Goal: Complete application form: Complete application form

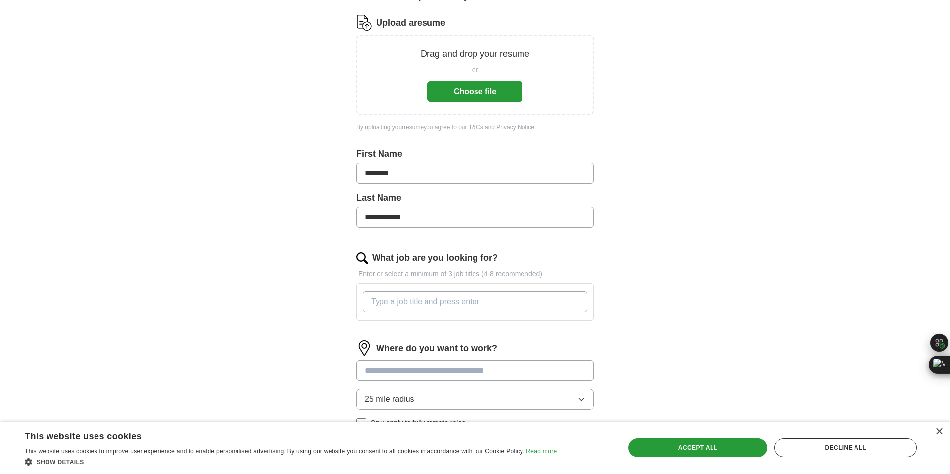
scroll to position [121, 0]
click at [431, 293] on input "What job are you looking for?" at bounding box center [475, 300] width 225 height 21
type input "flutter"
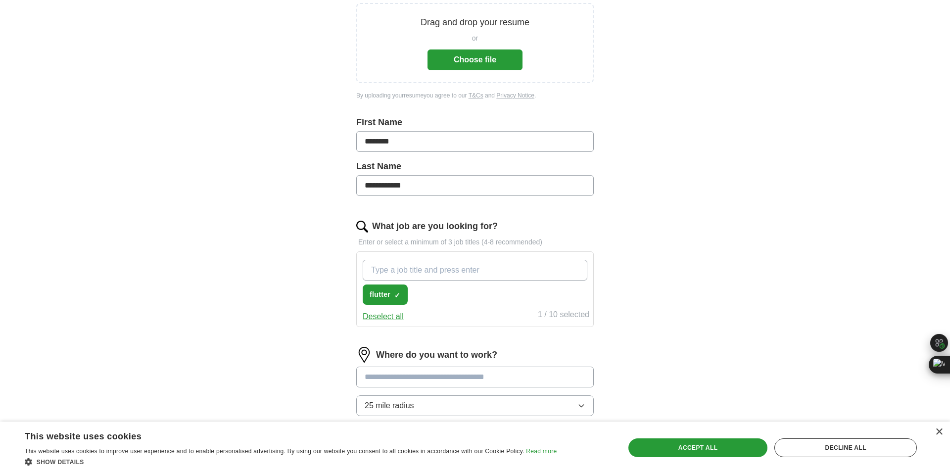
scroll to position [212, 0]
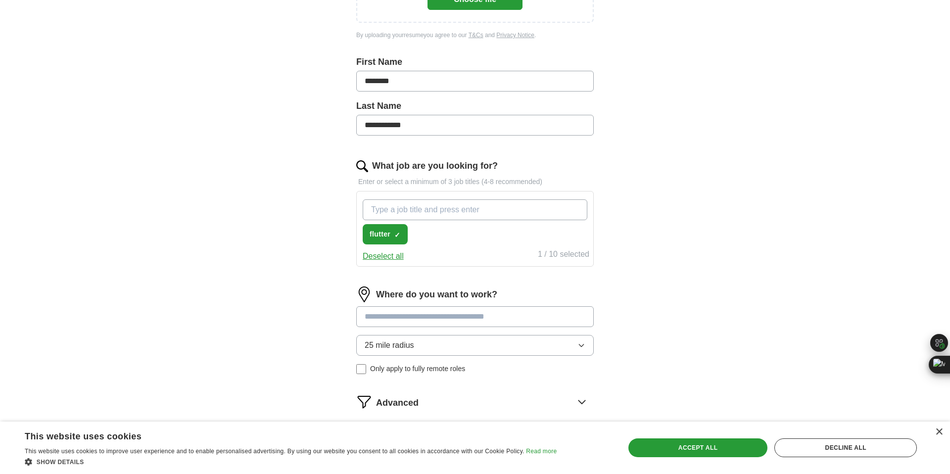
click at [509, 213] on input "What job are you looking for?" at bounding box center [475, 209] width 225 height 21
type input "mobile"
type input "s"
type input "software engineer"
click at [482, 234] on span "mobile" at bounding box center [471, 234] width 23 height 10
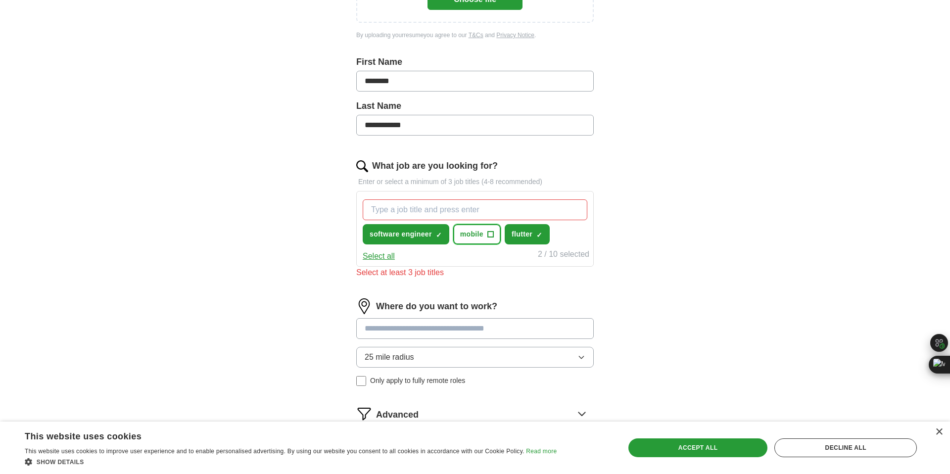
click at [494, 234] on button "mobile +" at bounding box center [476, 234] width 47 height 20
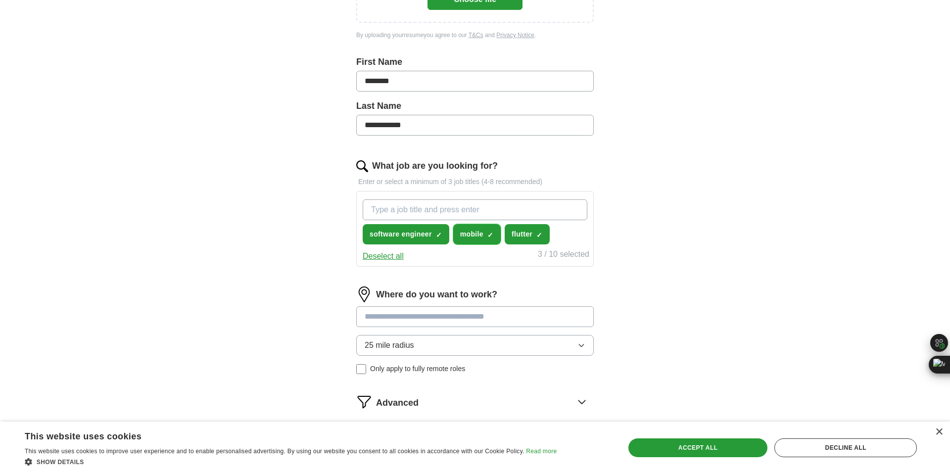
click at [0, 0] on span "×" at bounding box center [0, 0] width 0 height 0
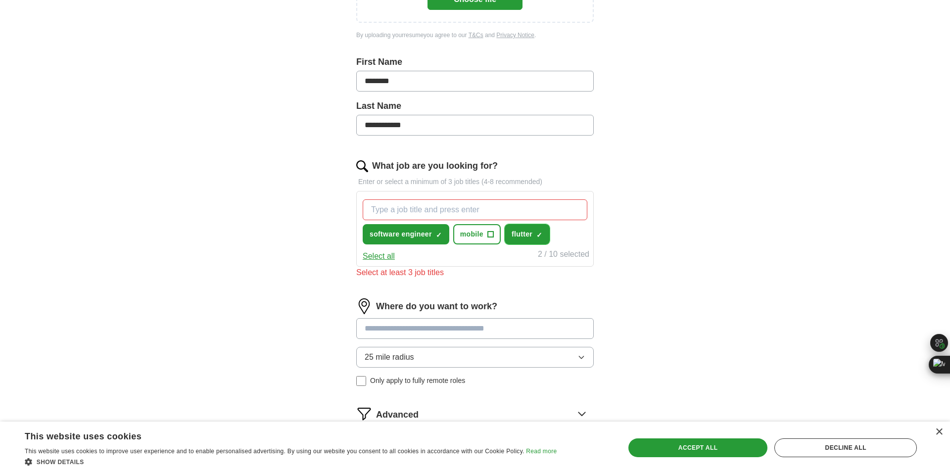
click at [543, 233] on span "✓ ×" at bounding box center [539, 234] width 6 height 6
click at [534, 207] on input "What job are you looking for?" at bounding box center [475, 209] width 225 height 21
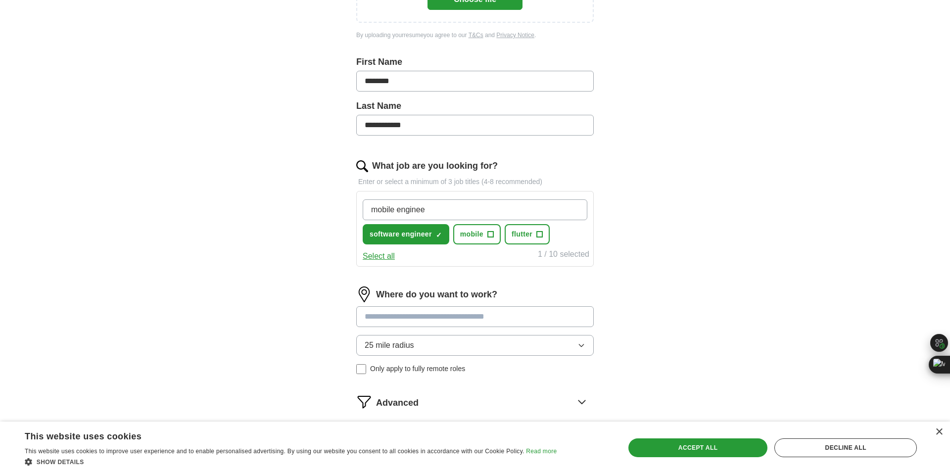
type input "mobile engineer"
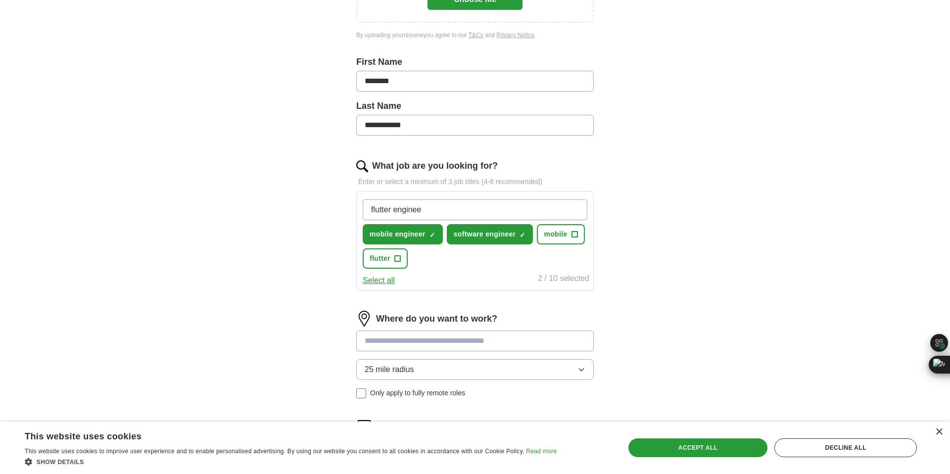
type input "flutter engineer"
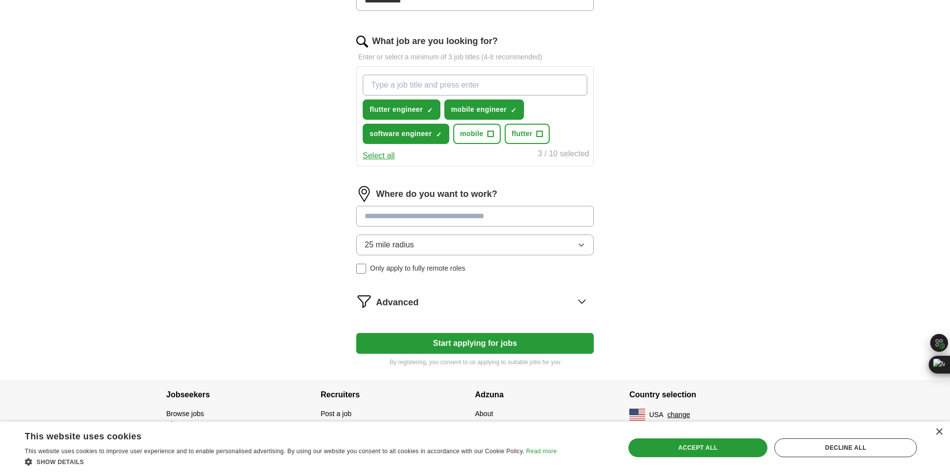
scroll to position [343, 0]
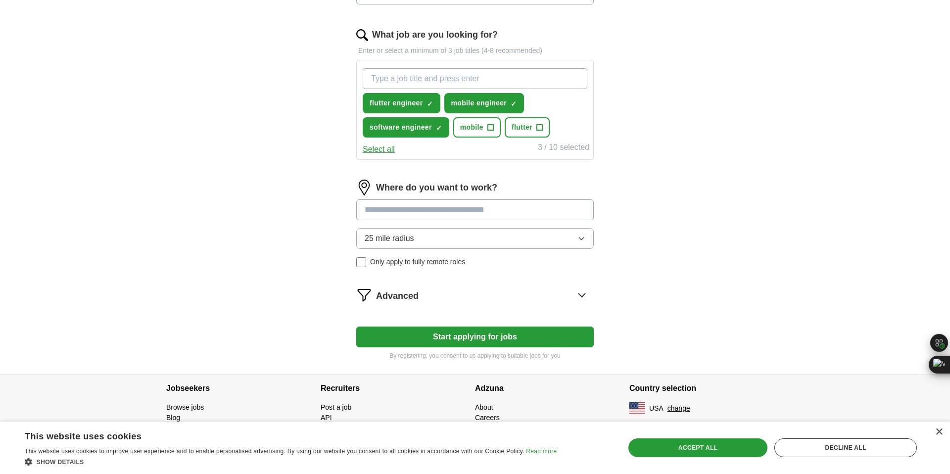
click at [461, 240] on button "25 mile radius" at bounding box center [474, 238] width 237 height 21
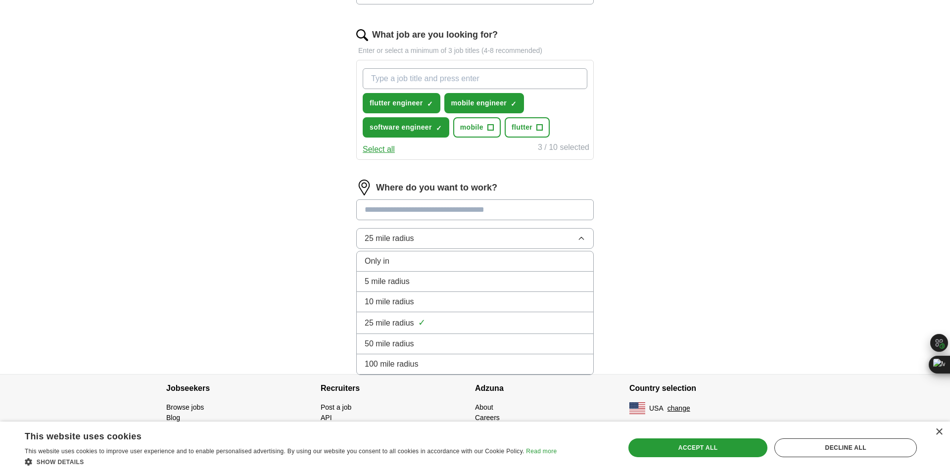
click at [449, 358] on div "100 mile radius" at bounding box center [474, 364] width 221 height 12
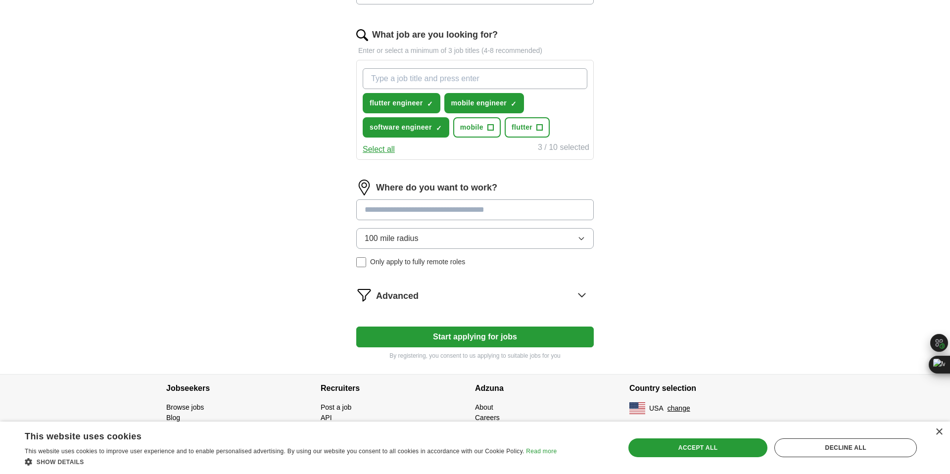
click at [467, 215] on input at bounding box center [474, 209] width 237 height 21
type input "*"
type input "***"
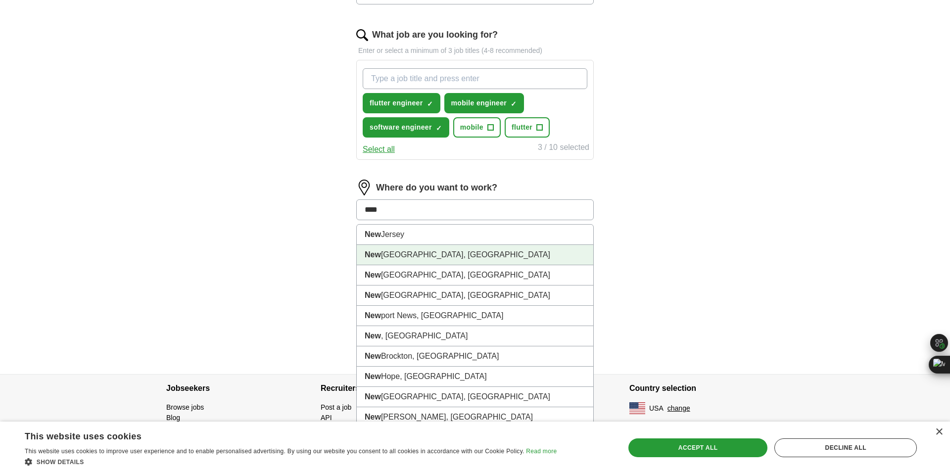
click at [456, 254] on li "[GEOGRAPHIC_DATA], [GEOGRAPHIC_DATA]" at bounding box center [475, 255] width 236 height 20
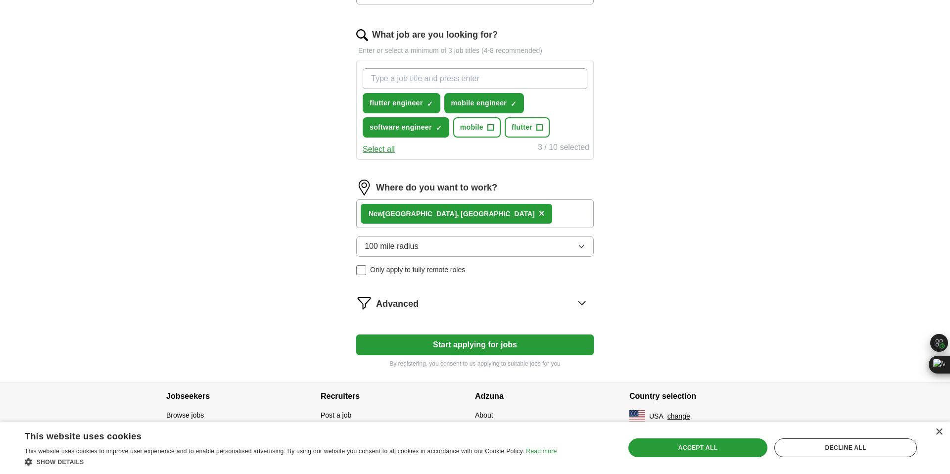
click at [441, 265] on span "Only apply to fully remote roles" at bounding box center [417, 270] width 95 height 10
click at [441, 267] on span "Only apply to fully remote roles" at bounding box center [417, 270] width 95 height 10
click at [453, 315] on form "**********" at bounding box center [474, 80] width 237 height 576
click at [453, 312] on form "**********" at bounding box center [474, 80] width 237 height 576
click at [456, 305] on div "Advanced" at bounding box center [485, 303] width 218 height 16
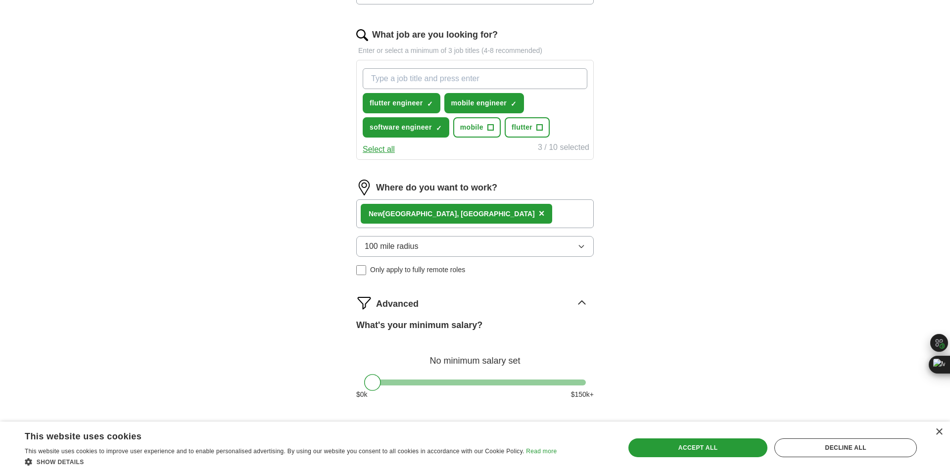
click at [456, 305] on div "Advanced" at bounding box center [485, 303] width 218 height 16
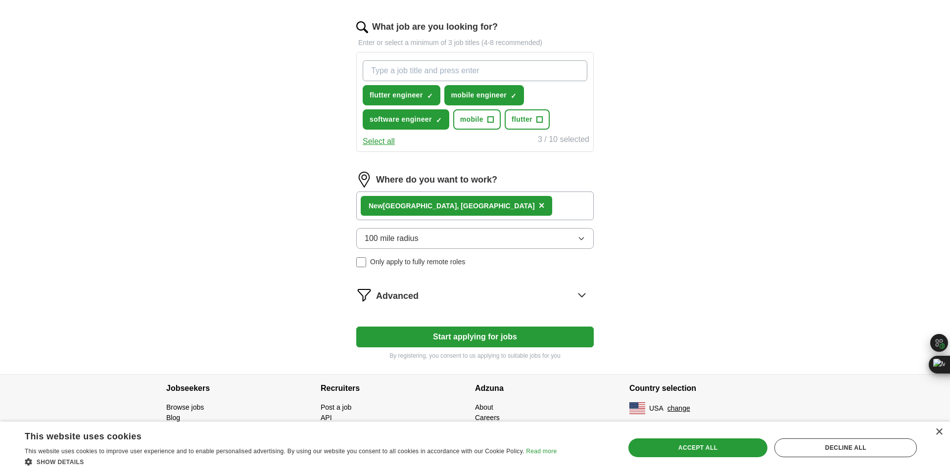
click at [452, 338] on button "Start applying for jobs" at bounding box center [474, 336] width 237 height 21
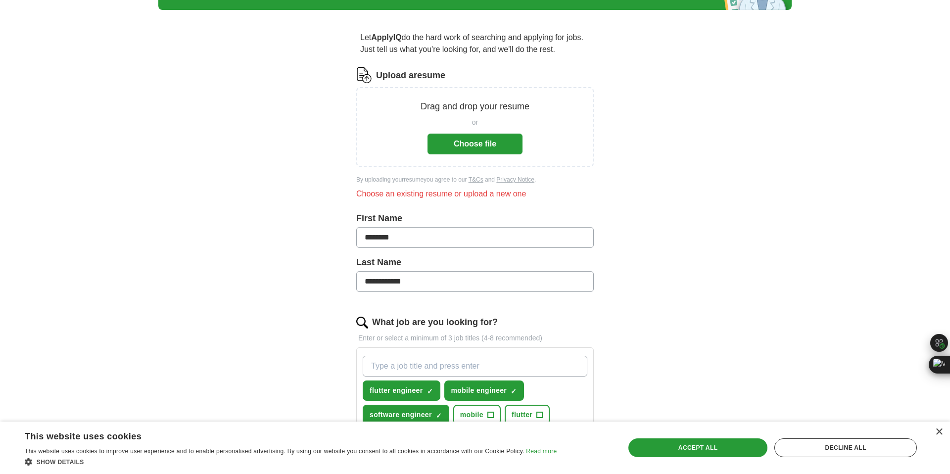
scroll to position [0, 0]
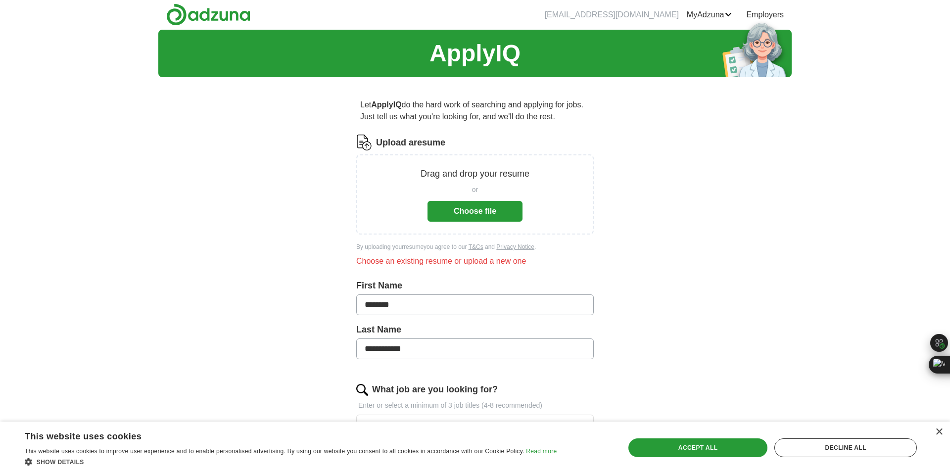
click at [465, 195] on div "or Choose file" at bounding box center [474, 201] width 95 height 41
click at [465, 209] on button "Choose file" at bounding box center [474, 211] width 95 height 21
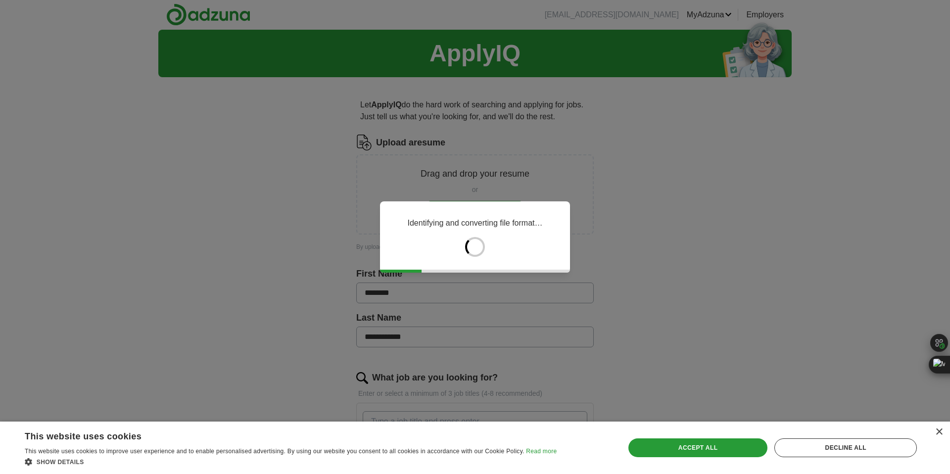
click at [677, 457] on div "Save & Close Accept all Decline all" at bounding box center [772, 448] width 295 height 24
click at [676, 453] on div "Accept all" at bounding box center [697, 447] width 139 height 19
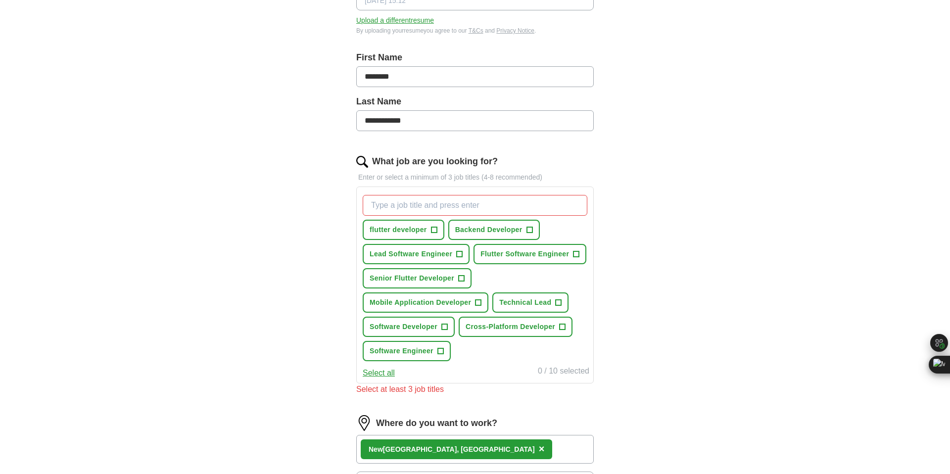
scroll to position [179, 0]
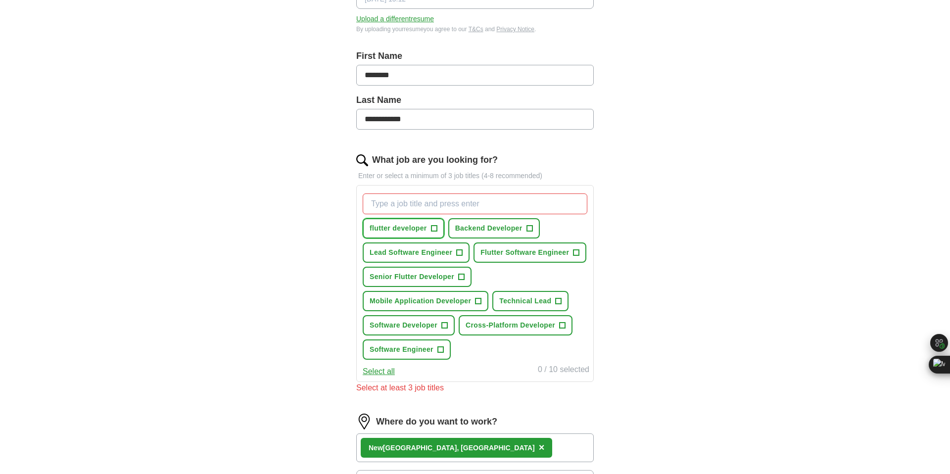
click at [431, 228] on span "+" at bounding box center [434, 229] width 6 height 8
click at [527, 251] on span "Flutter Software Engineer" at bounding box center [524, 252] width 89 height 10
click at [435, 280] on span "Senior Flutter Developer" at bounding box center [411, 277] width 85 height 10
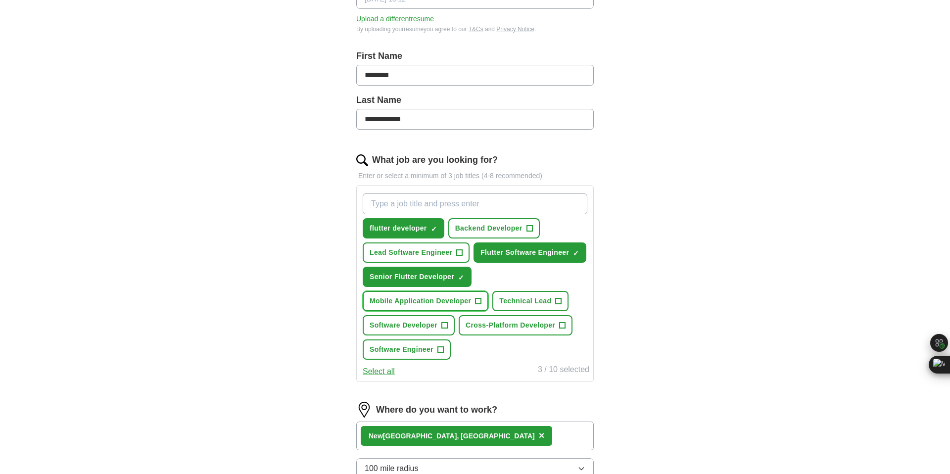
click at [434, 307] on button "Mobile Application Developer +" at bounding box center [426, 301] width 126 height 20
click at [494, 329] on span "Cross-Platform Developer" at bounding box center [510, 325] width 90 height 10
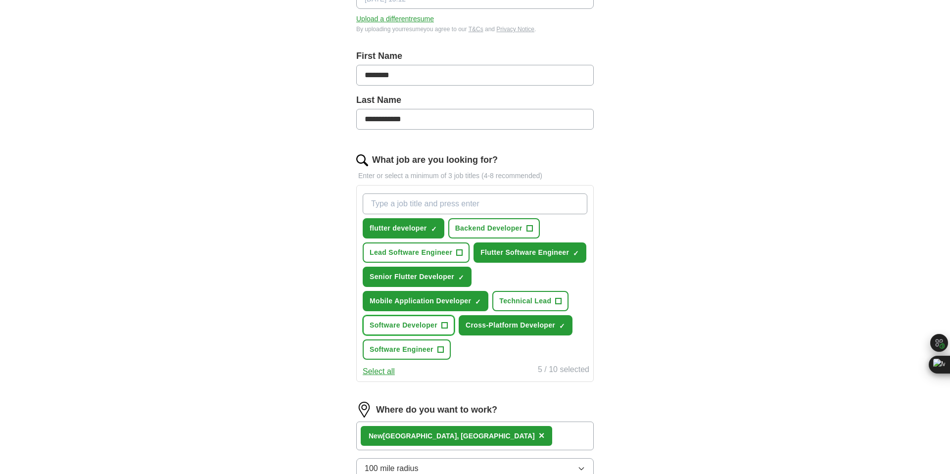
click at [413, 326] on span "Software Developer" at bounding box center [403, 325] width 68 height 10
click at [413, 339] on button "Software Engineer +" at bounding box center [407, 349] width 88 height 20
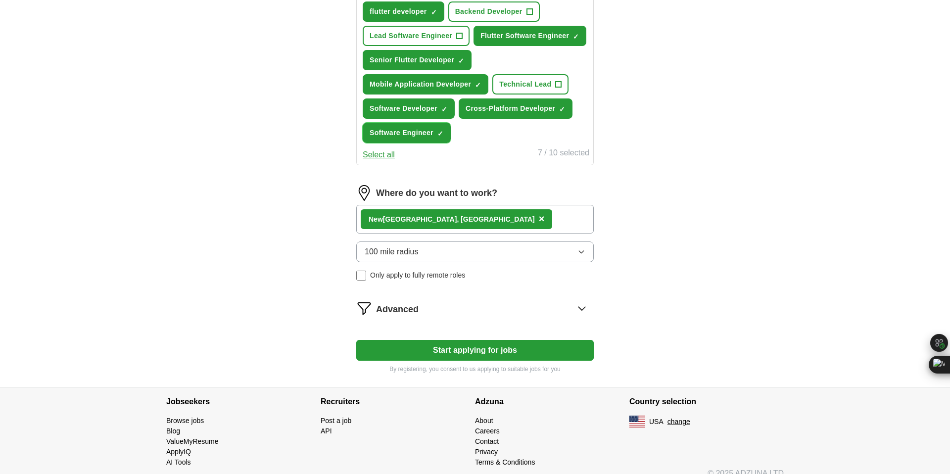
scroll to position [409, 0]
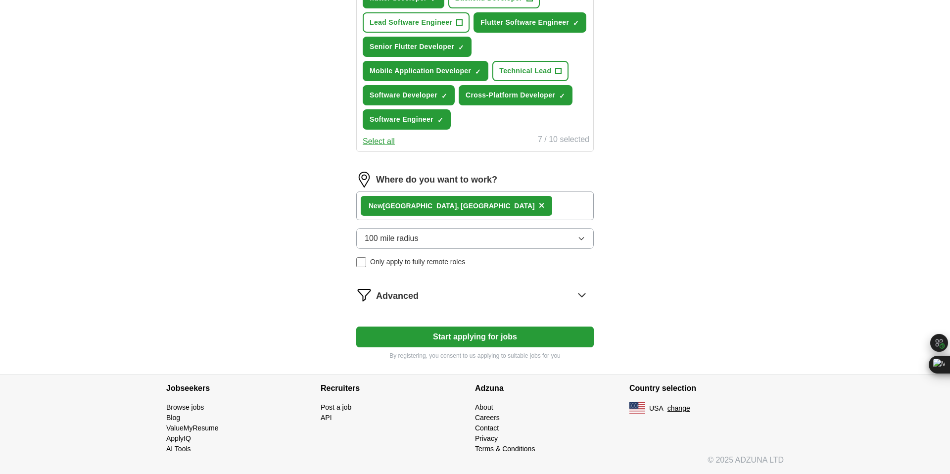
click at [466, 333] on button "Start applying for jobs" at bounding box center [474, 336] width 237 height 21
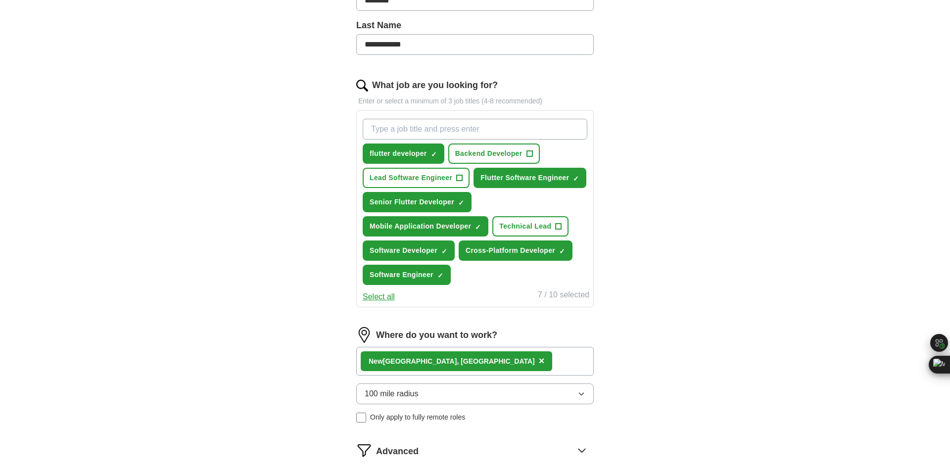
select select "**"
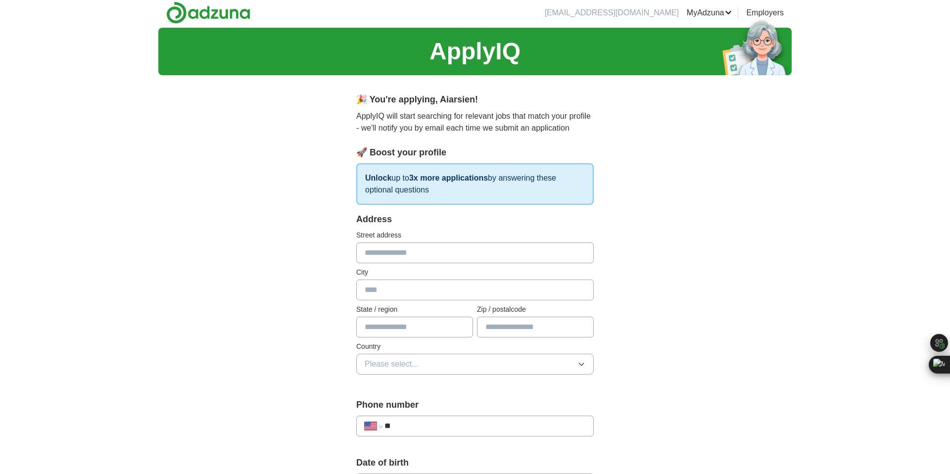
scroll to position [0, 0]
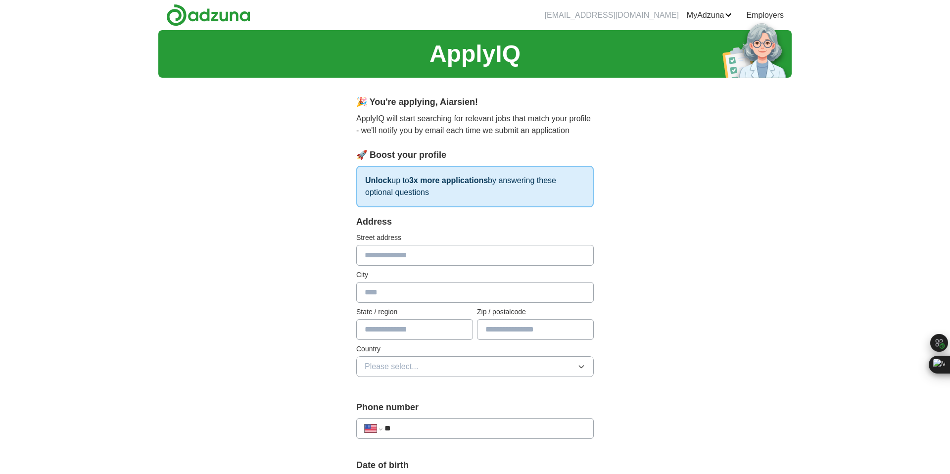
click at [459, 261] on input "text" at bounding box center [474, 255] width 237 height 21
click at [468, 264] on input "**********" at bounding box center [474, 255] width 237 height 21
type input "**********"
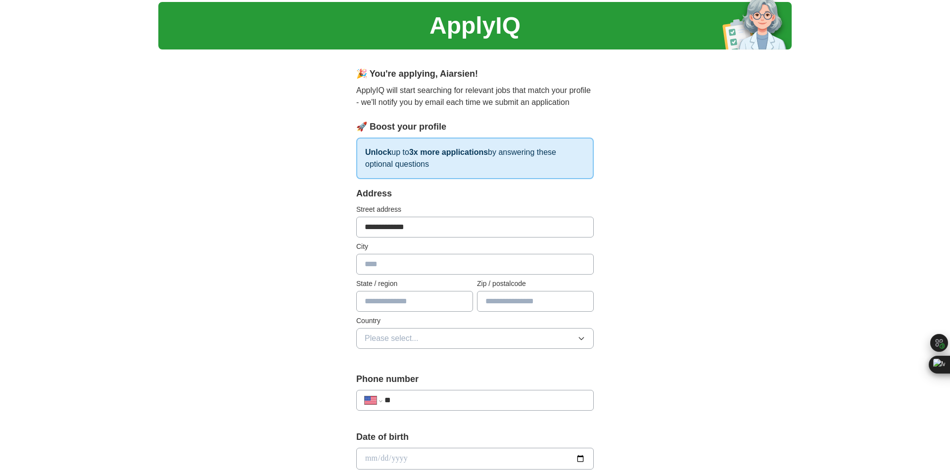
scroll to position [31, 0]
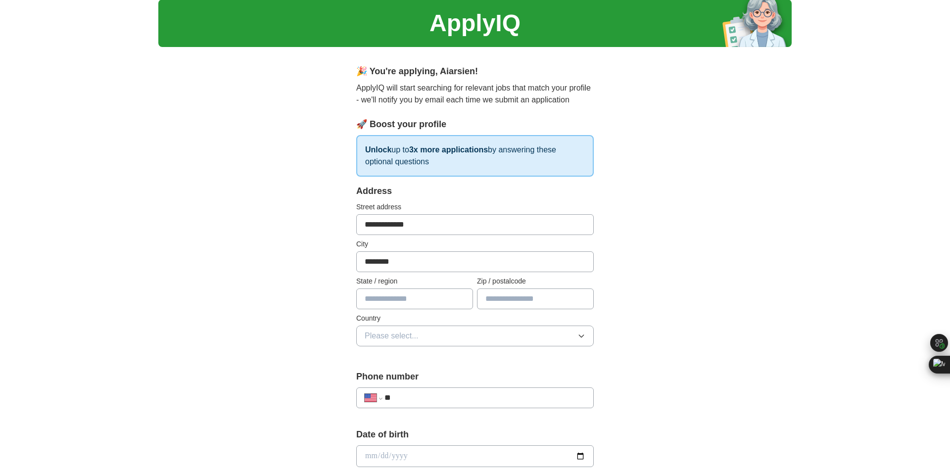
type input "********"
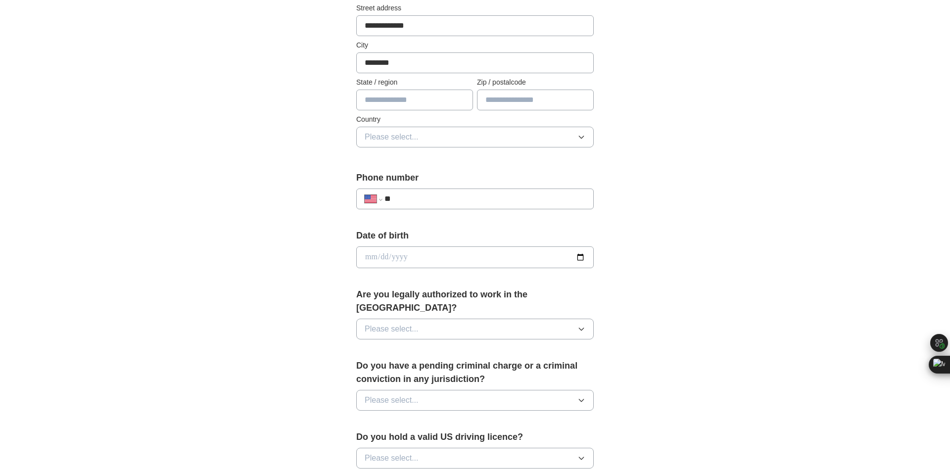
scroll to position [227, 0]
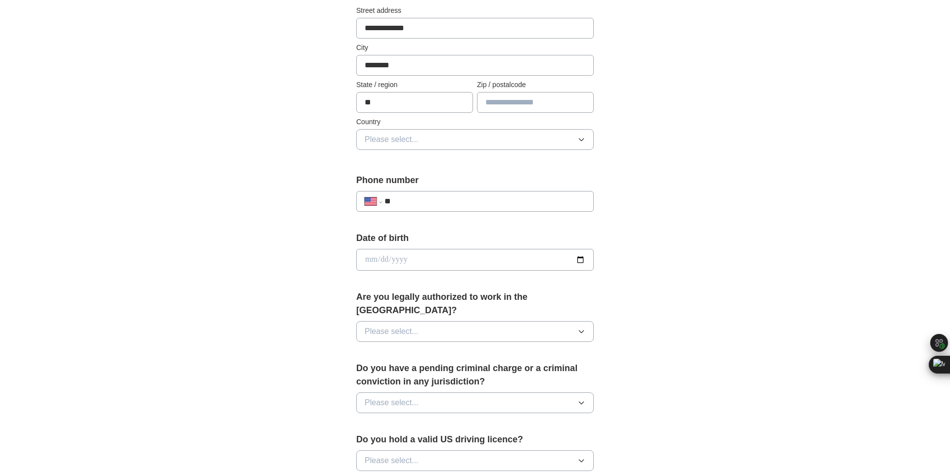
type input "**"
type input "*****"
click at [518, 146] on button "Please select..." at bounding box center [474, 139] width 237 height 21
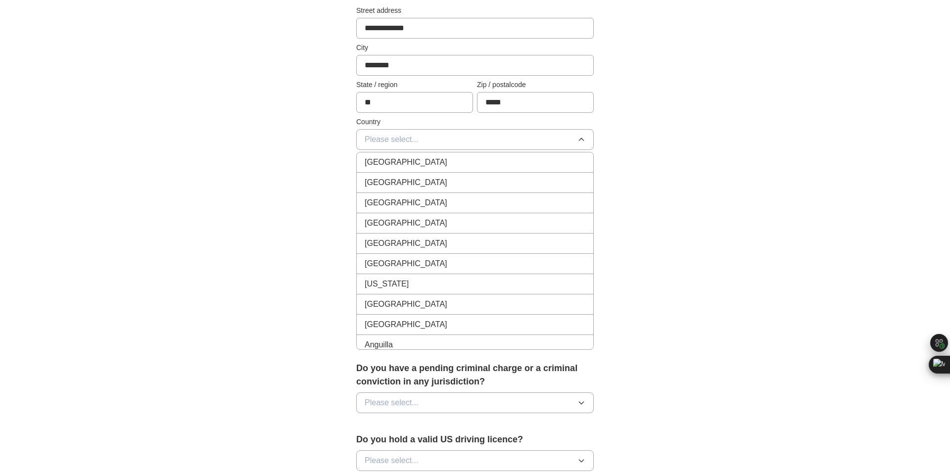
click at [508, 182] on div "[GEOGRAPHIC_DATA]" at bounding box center [474, 183] width 221 height 12
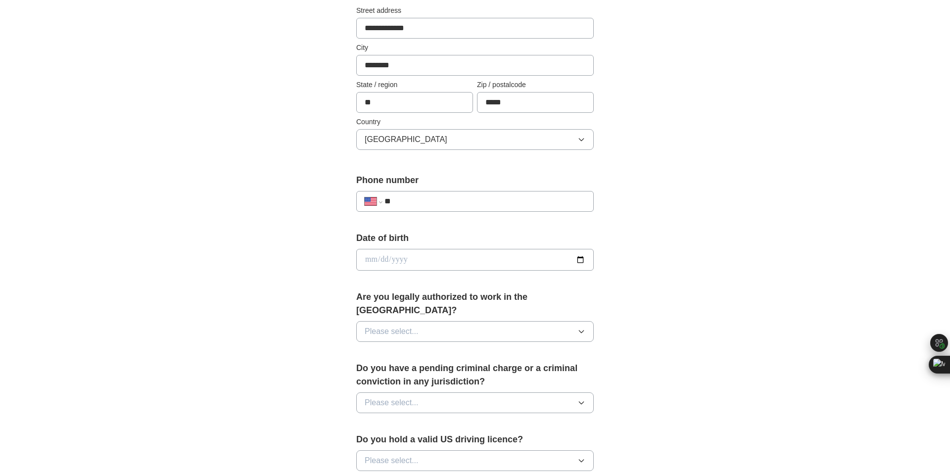
click at [487, 201] on input "**" at bounding box center [484, 201] width 201 height 12
type input "*****"
select select "**"
type input "******"
select select "**"
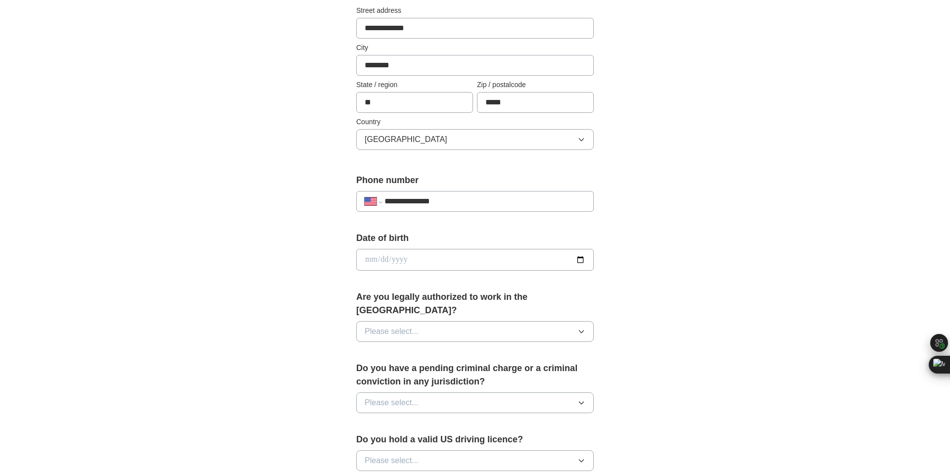
type input "**********"
click at [483, 260] on input "date" at bounding box center [474, 260] width 237 height 22
type input "**********"
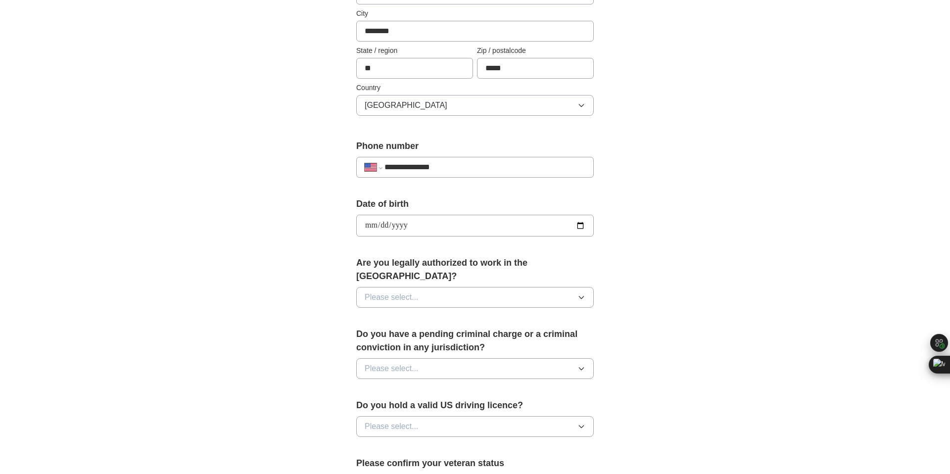
scroll to position [275, 0]
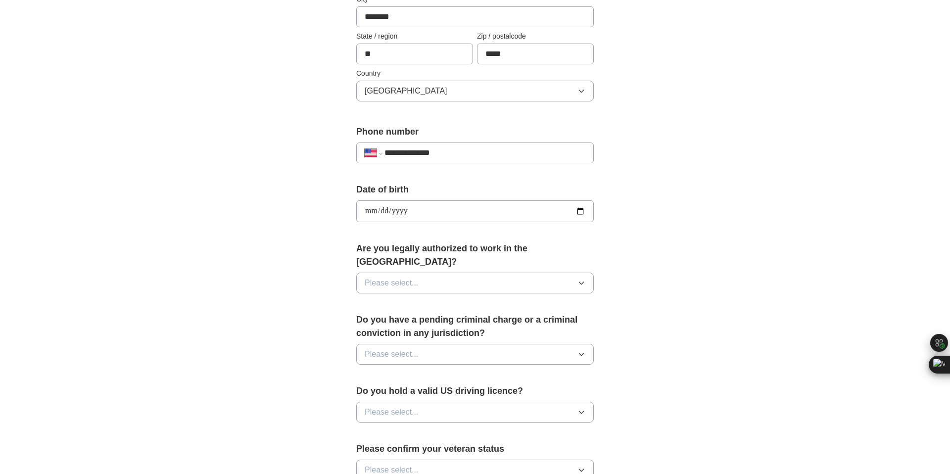
click at [479, 273] on button "Please select..." at bounding box center [474, 283] width 237 height 21
click at [464, 300] on div "Yes" at bounding box center [474, 306] width 221 height 12
click at [464, 345] on button "Please select..." at bounding box center [474, 354] width 237 height 21
click at [459, 391] on div "No" at bounding box center [474, 397] width 221 height 12
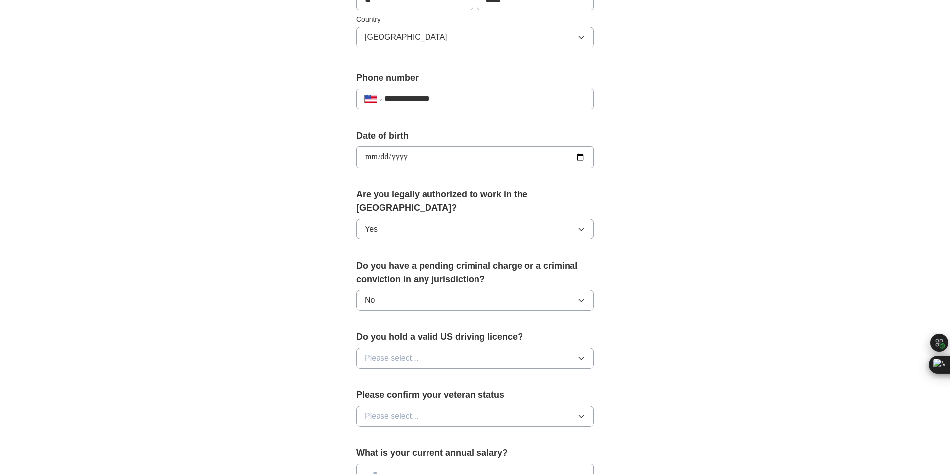
scroll to position [381, 0]
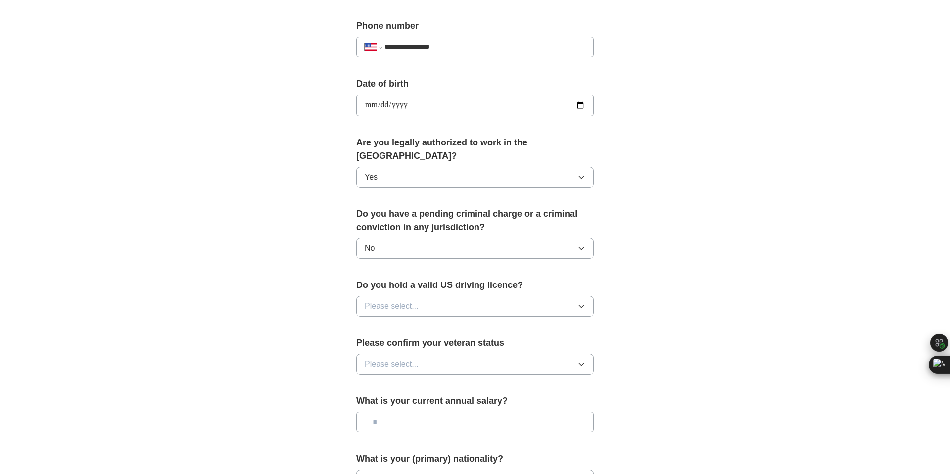
click at [454, 298] on button "Please select..." at bounding box center [474, 306] width 237 height 21
click at [448, 323] on div "Yes" at bounding box center [474, 329] width 221 height 12
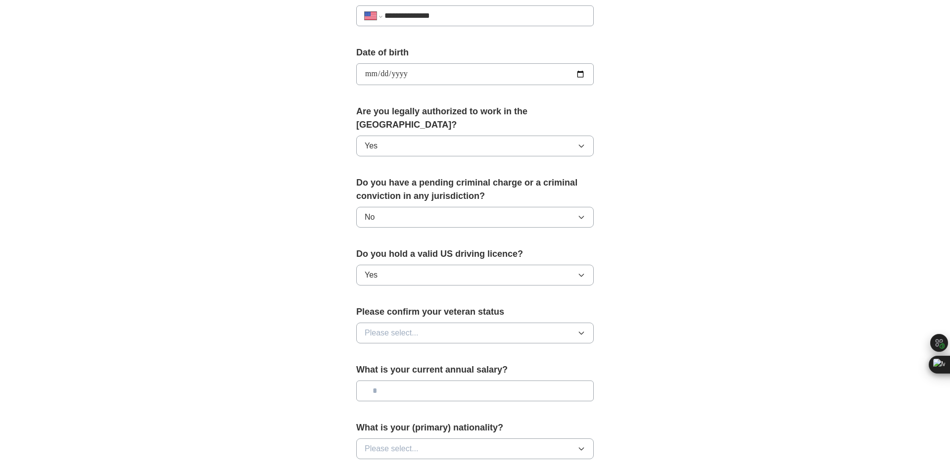
scroll to position [459, 0]
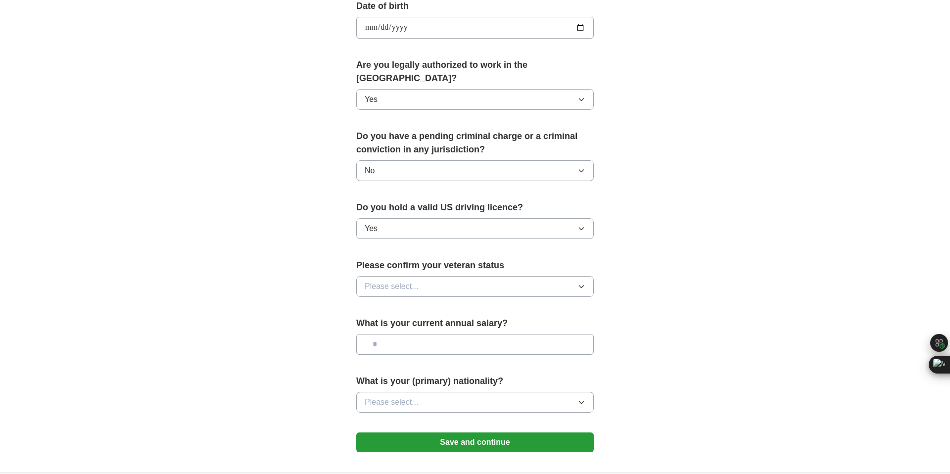
click at [446, 276] on button "Please select..." at bounding box center [474, 286] width 237 height 21
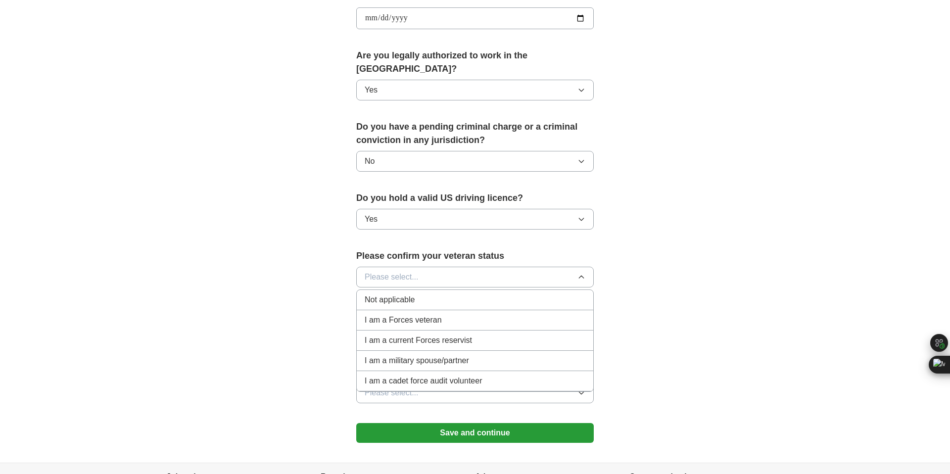
scroll to position [469, 0]
click at [441, 293] on div "Not applicable" at bounding box center [474, 299] width 221 height 12
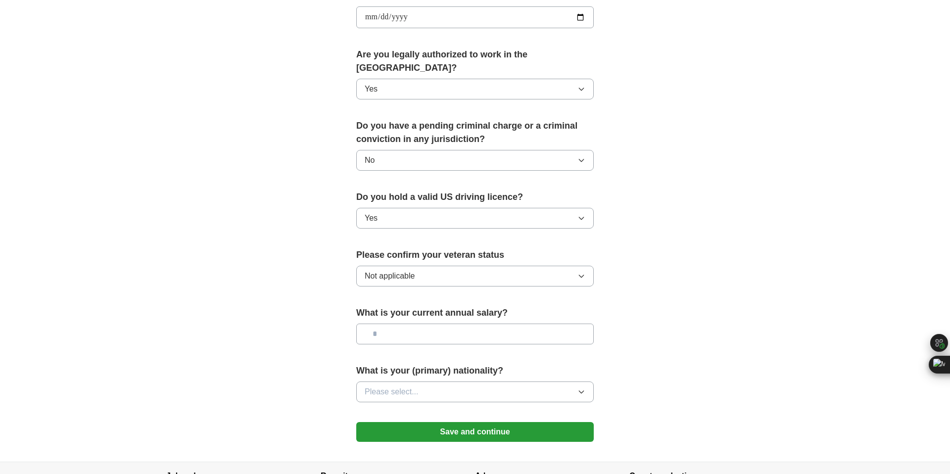
click at [439, 328] on input "text" at bounding box center [474, 333] width 237 height 21
type input "*******"
click at [444, 366] on div "What is your (primary) nationality? Please select..." at bounding box center [474, 387] width 237 height 46
click at [444, 381] on button "Please select..." at bounding box center [474, 391] width 237 height 21
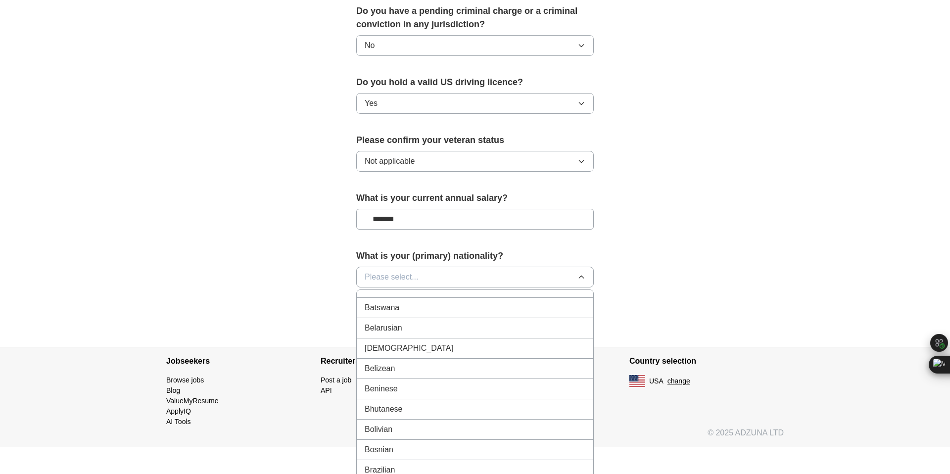
scroll to position [359, 0]
click at [374, 271] on span "Please select..." at bounding box center [391, 277] width 54 height 12
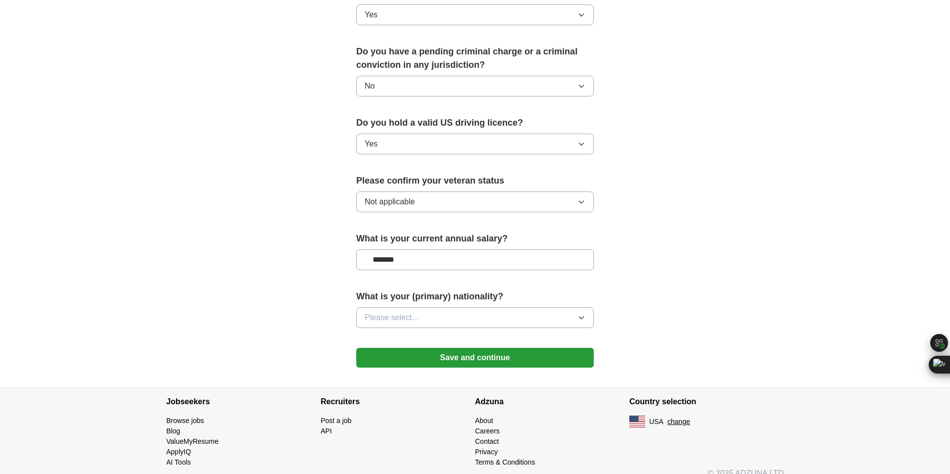
click at [372, 312] on span "Please select..." at bounding box center [391, 318] width 54 height 12
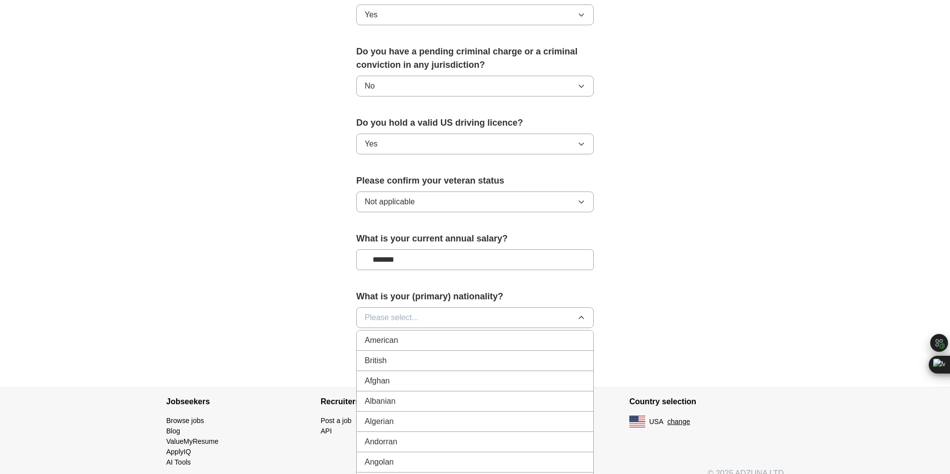
scroll to position [584, 0]
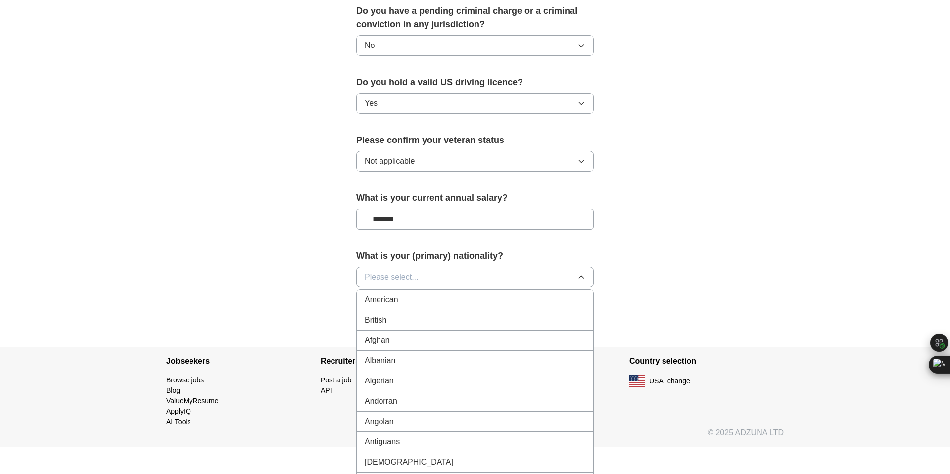
click at [390, 271] on span "Please select..." at bounding box center [391, 277] width 54 height 12
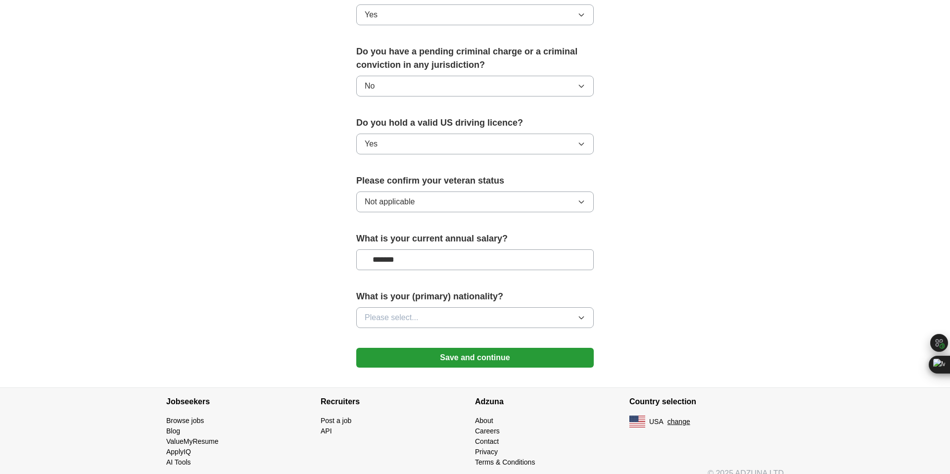
click at [396, 312] on span "Please select..." at bounding box center [391, 318] width 54 height 12
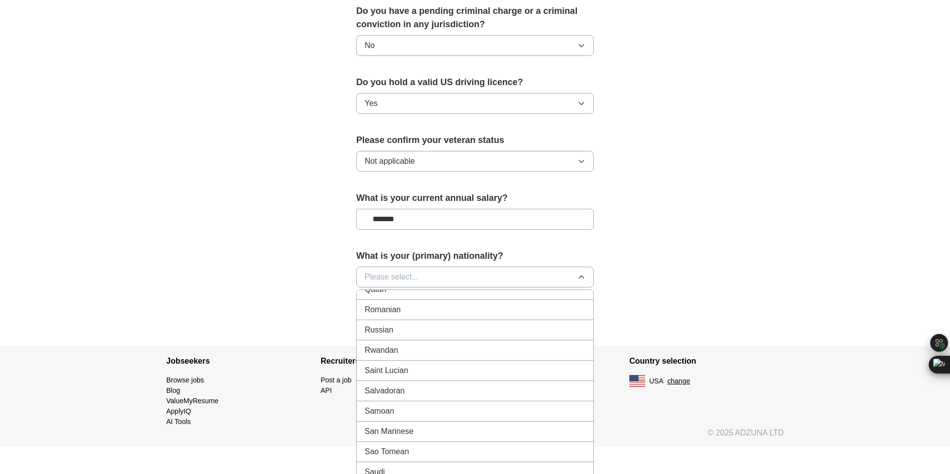
scroll to position [2877, 0]
click at [413, 355] on li "Russian" at bounding box center [475, 363] width 236 height 20
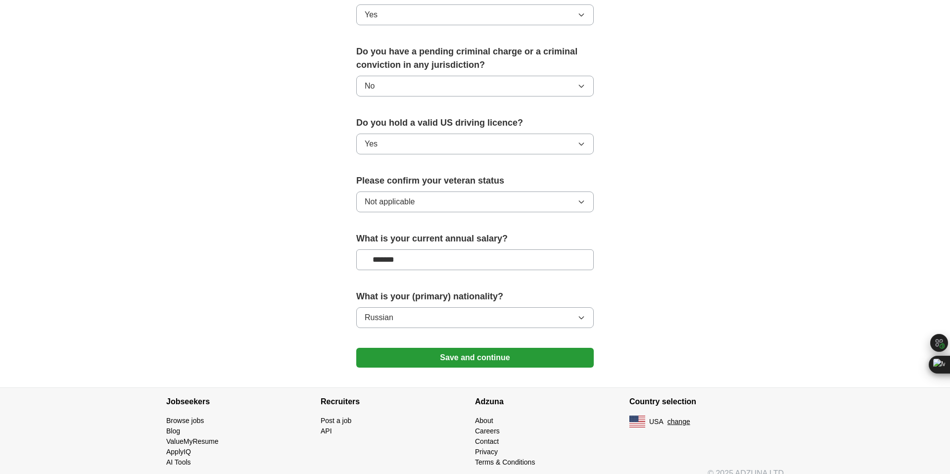
click at [442, 348] on button "Save and continue" at bounding box center [474, 358] width 237 height 20
